Goal: Task Accomplishment & Management: Use online tool/utility

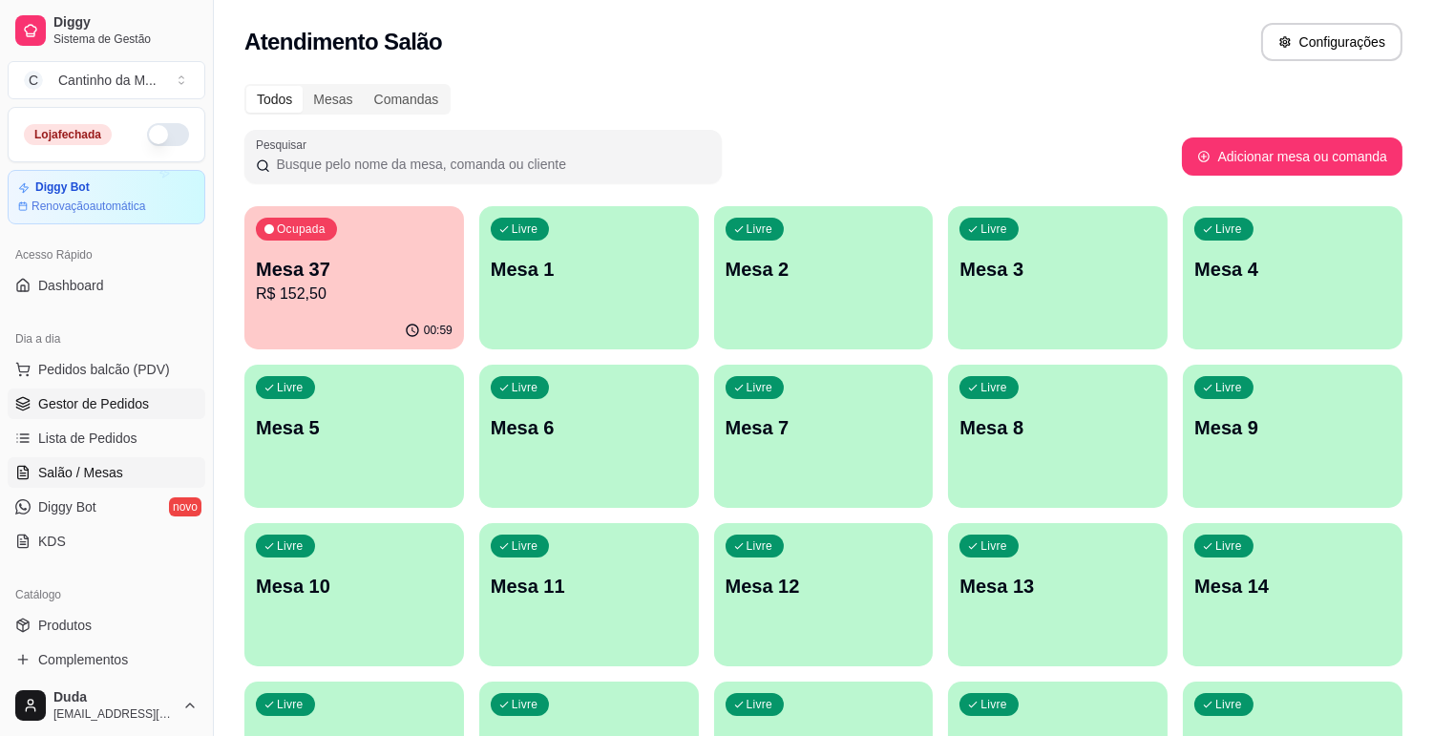
click at [92, 406] on span "Gestor de Pedidos" at bounding box center [93, 403] width 111 height 19
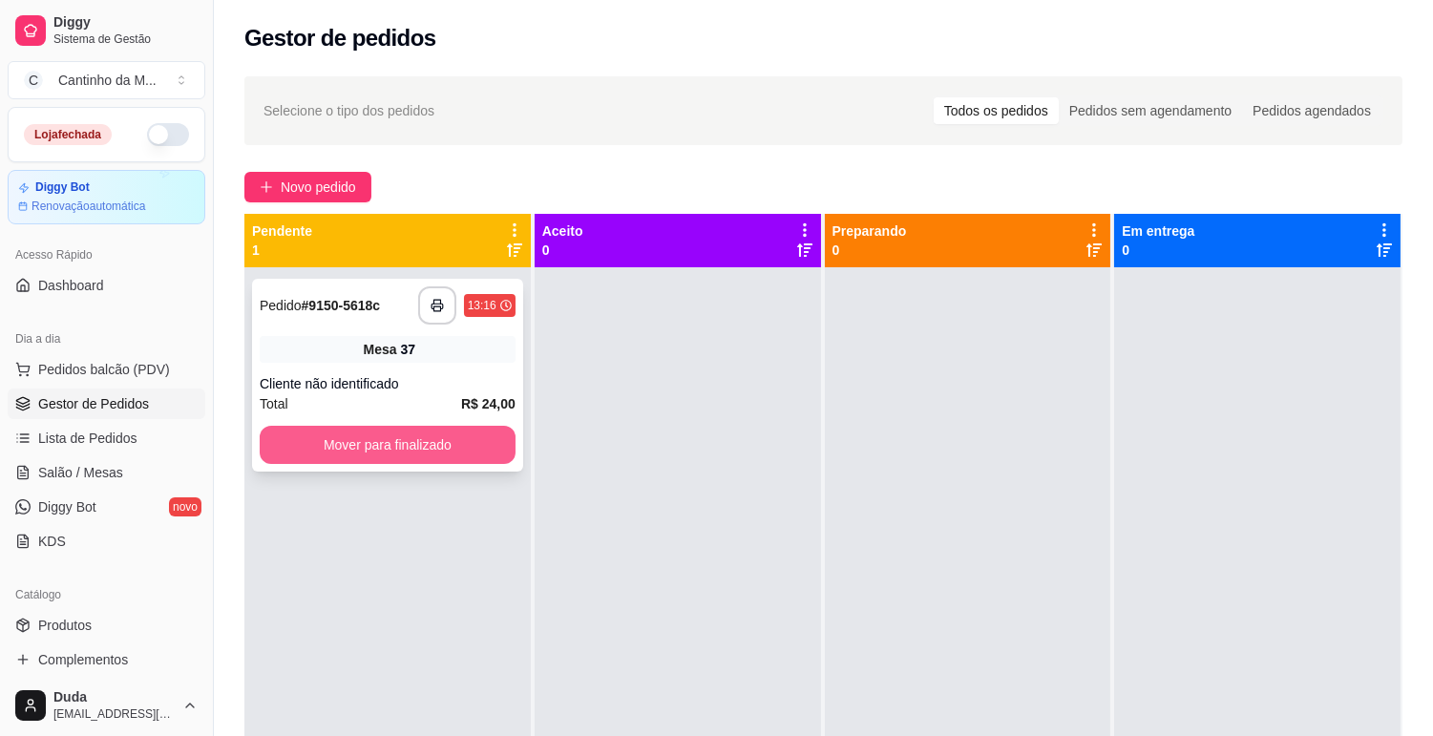
click at [339, 444] on button "Mover para finalizado" at bounding box center [388, 445] width 256 height 38
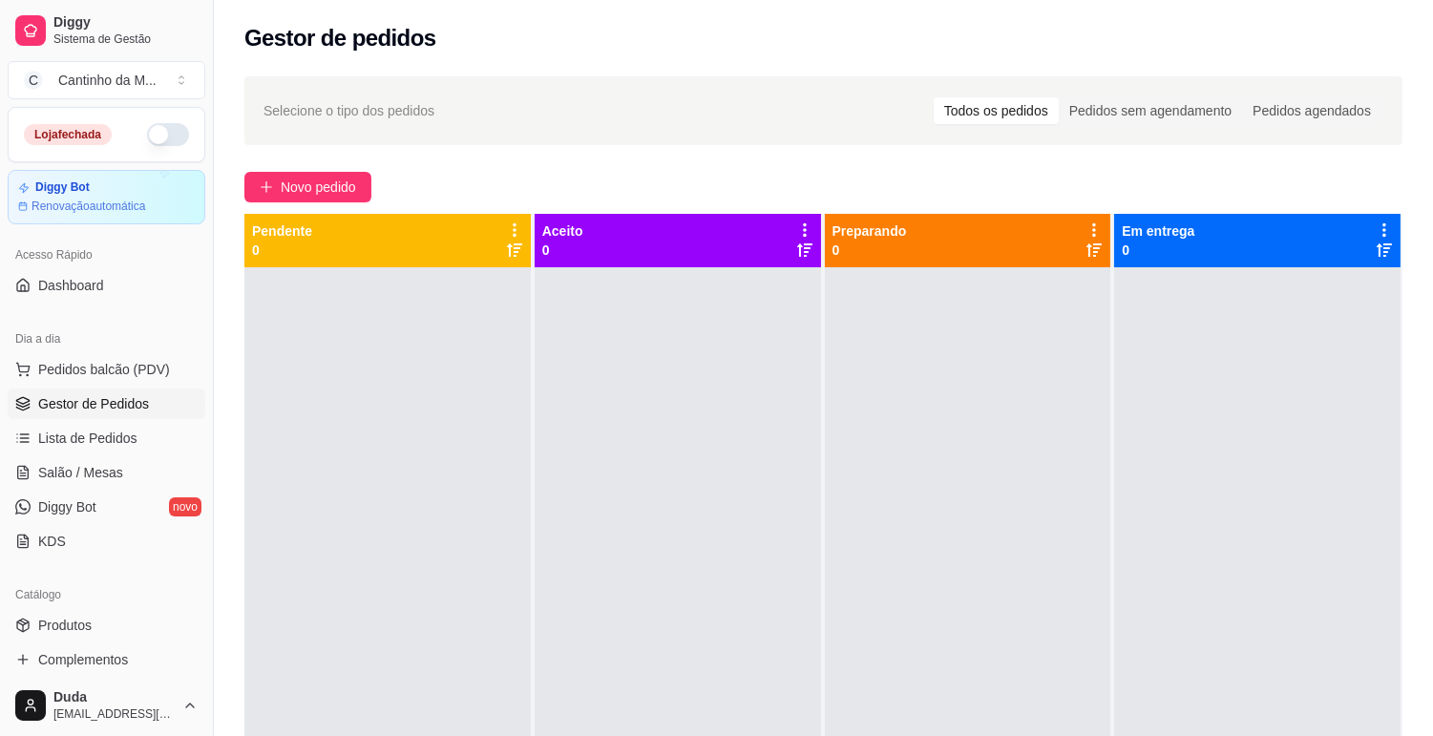
click at [77, 455] on ul "Pedidos balcão (PDV) Gestor de Pedidos Lista de Pedidos Salão / Mesas Diggy Bot…" at bounding box center [107, 455] width 198 height 202
click at [83, 434] on span "Lista de Pedidos" at bounding box center [87, 438] width 99 height 19
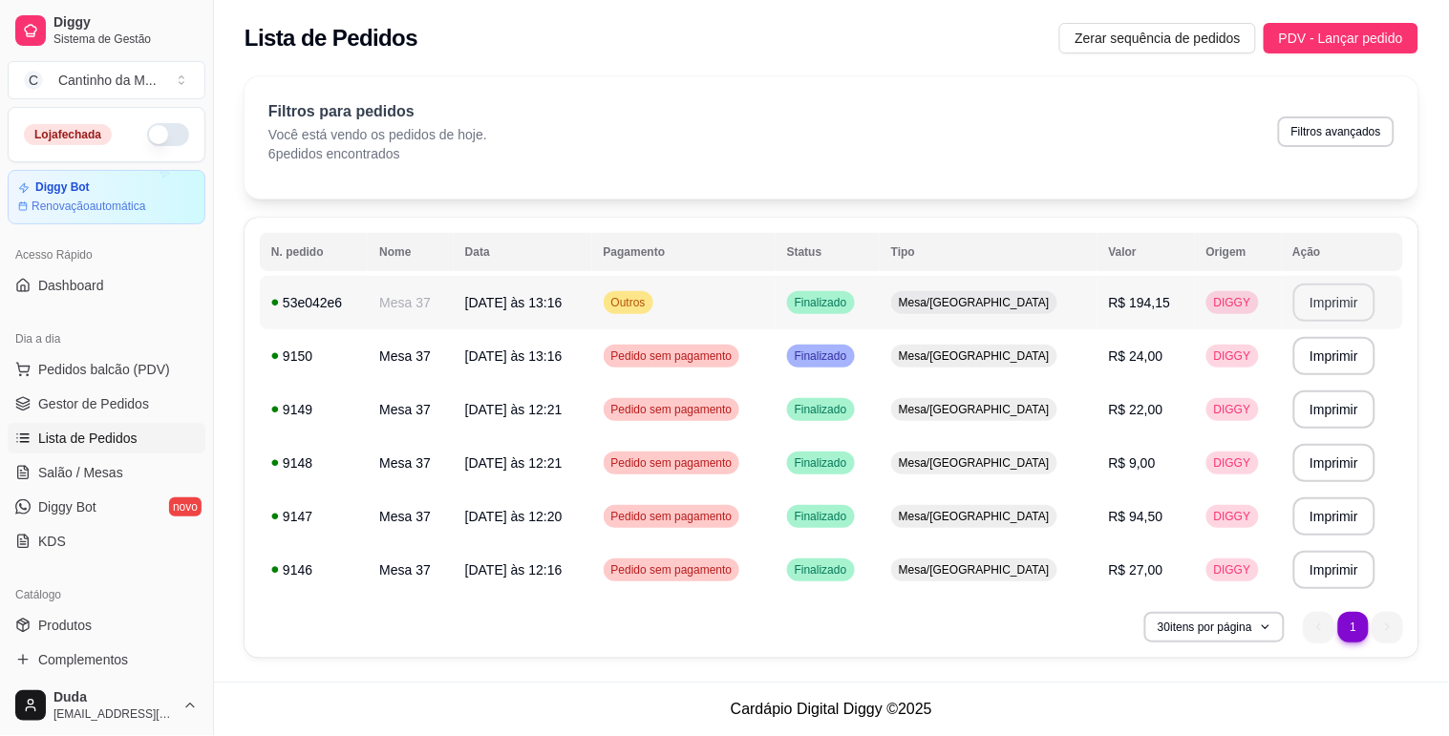
click at [1310, 296] on button "Imprimir" at bounding box center [1334, 303] width 83 height 38
click at [77, 403] on span "Gestor de Pedidos" at bounding box center [93, 403] width 111 height 19
